Goal: Check status: Check status

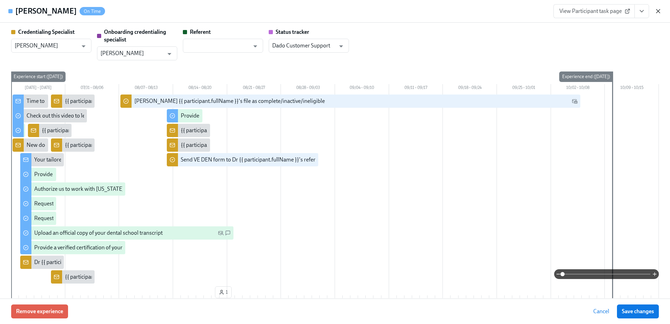
click at [660, 9] on icon "button" at bounding box center [657, 11] width 7 height 7
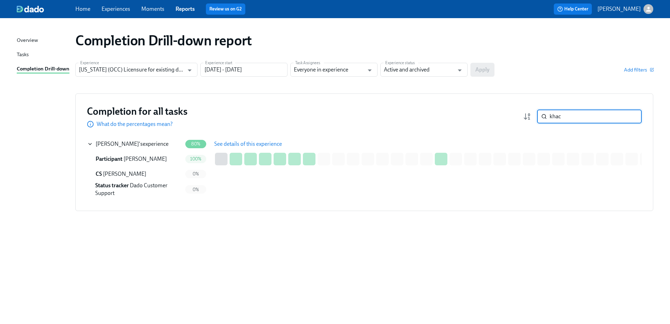
drag, startPoint x: 569, startPoint y: 118, endPoint x: 541, endPoint y: 118, distance: 27.6
click at [542, 118] on div "khac ​" at bounding box center [589, 117] width 105 height 14
type input "ghul"
click at [224, 138] on button "See details of this experience" at bounding box center [247, 144] width 77 height 14
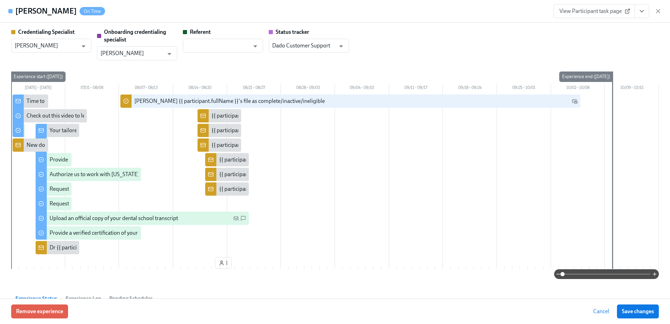
click at [604, 15] on link "View Participant task page" at bounding box center [593, 11] width 81 height 14
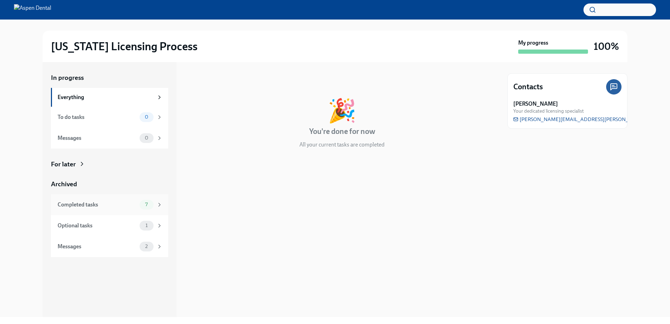
click at [112, 208] on div "Completed tasks 7" at bounding box center [110, 205] width 105 height 10
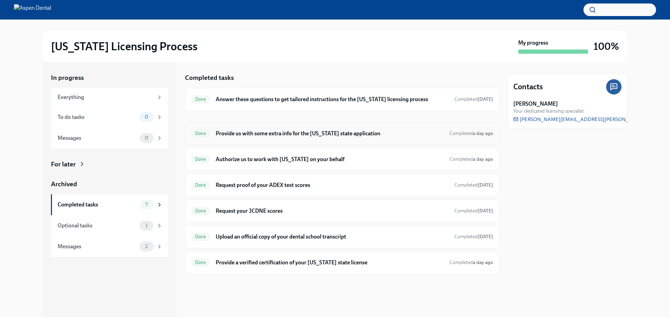
click at [300, 136] on h6 "Provide us with some extra info for the [US_STATE] state application" at bounding box center [330, 134] width 228 height 8
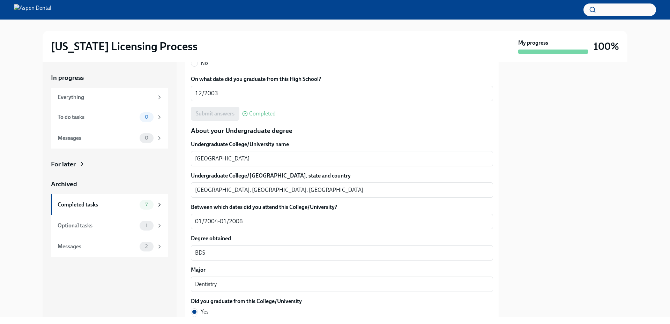
scroll to position [558, 0]
